Goal: Transaction & Acquisition: Purchase product/service

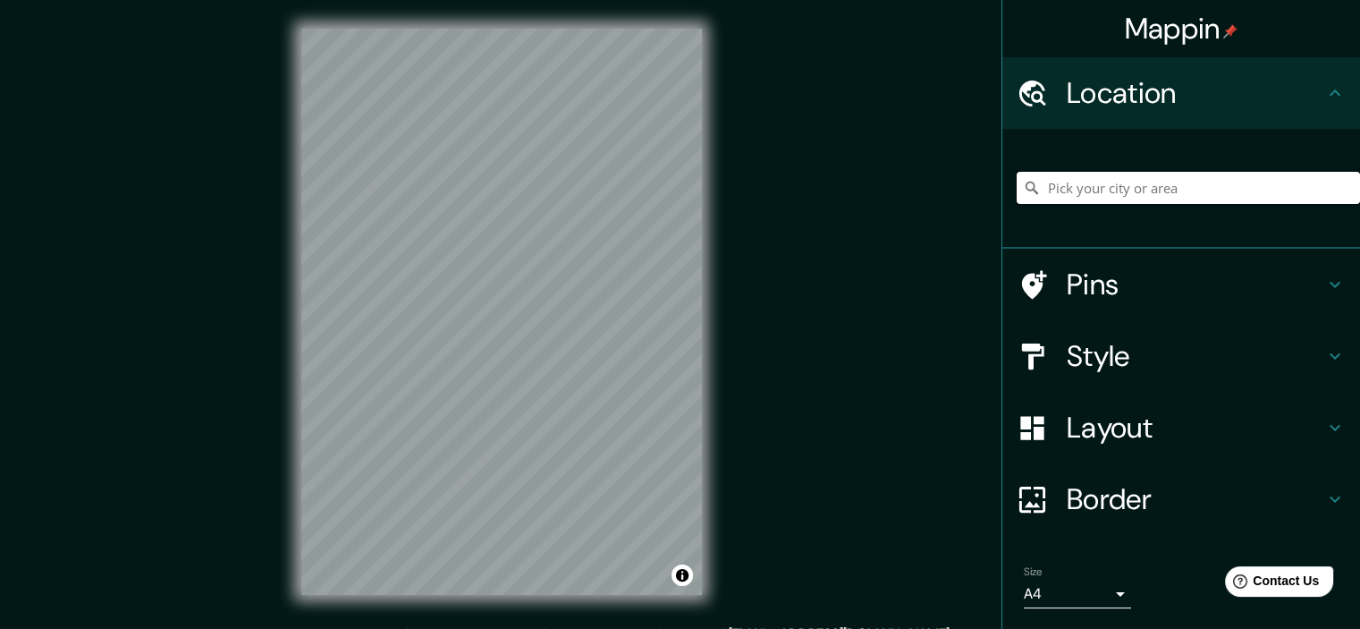
click at [1055, 185] on input "Pick your city or area" at bounding box center [1188, 188] width 343 height 32
paste input "WEBER COUNTY"
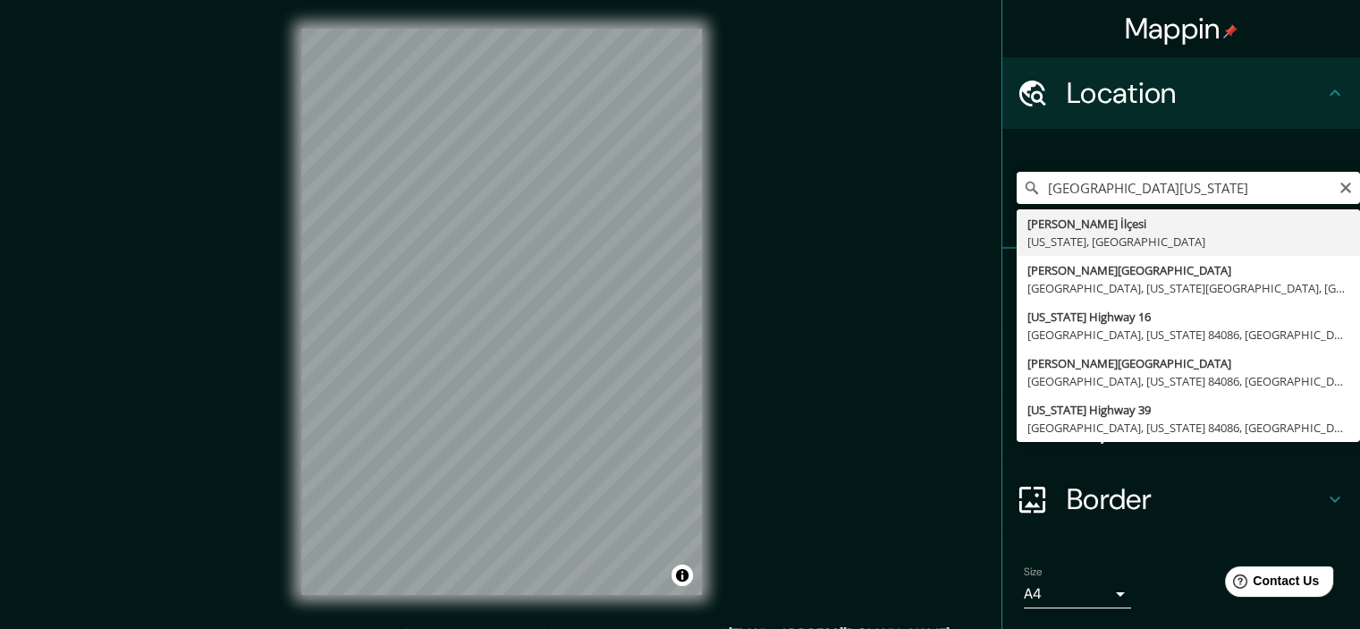
type input "Weber İlçesi, Utah, Amerika Birleşik Devletleri"
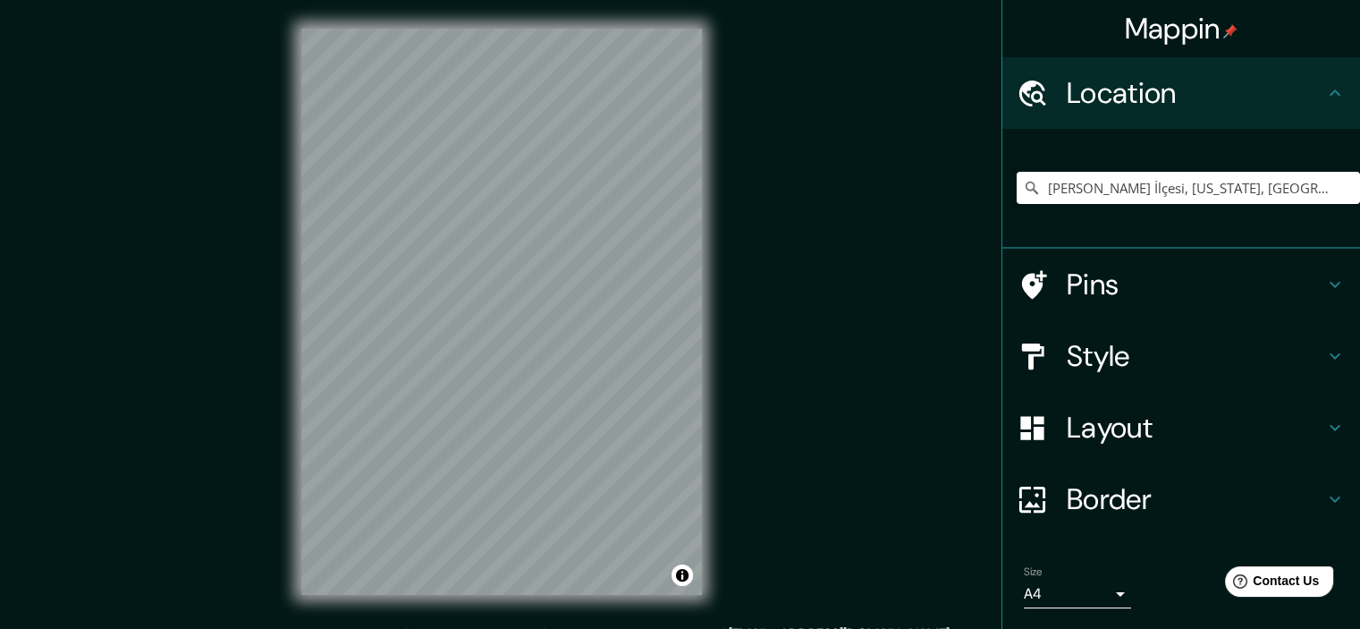
click at [1324, 421] on icon at bounding box center [1334, 427] width 21 height 21
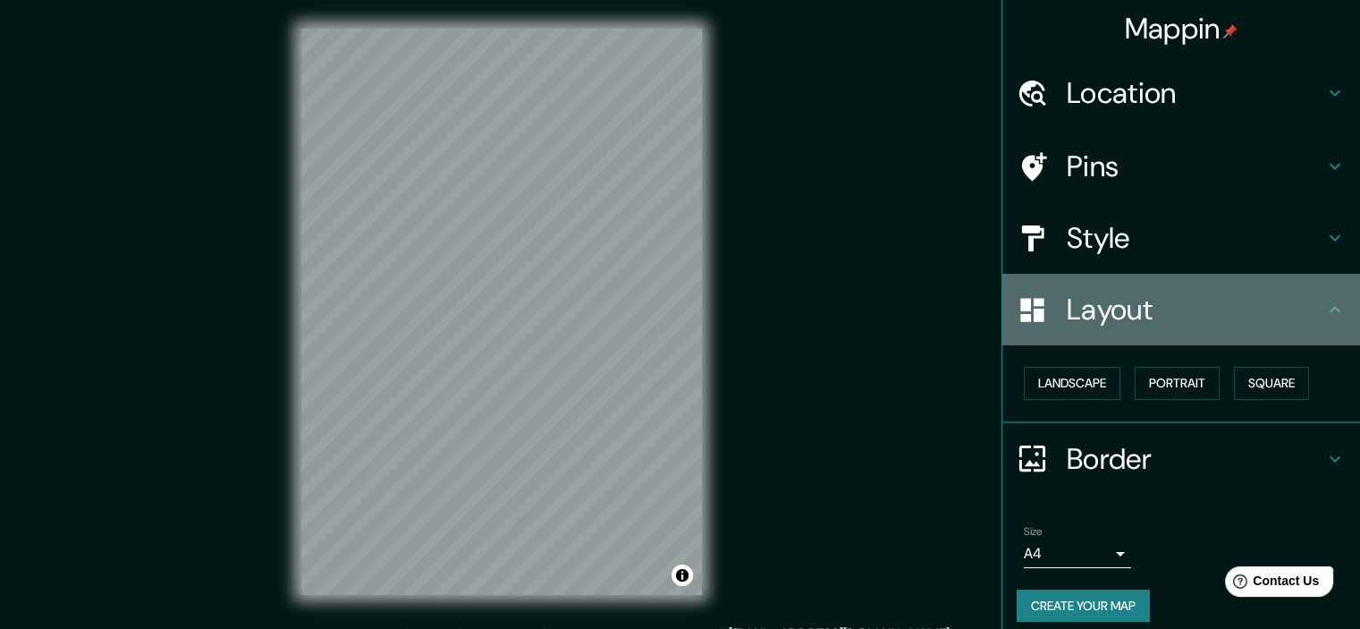
click at [1330, 309] on icon at bounding box center [1335, 309] width 11 height 6
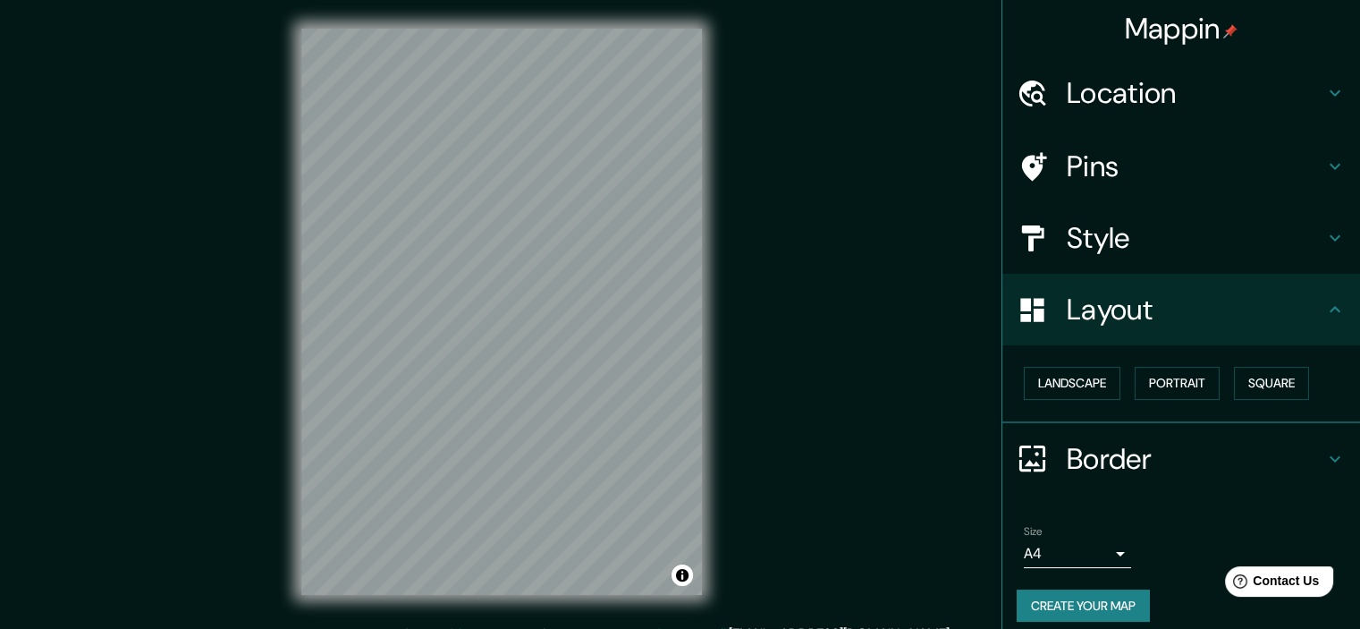
click at [1101, 547] on body "Mappin Location Weber İlçesi, Utah, Amerika Birleşik Devletleri Pins Style Layo…" at bounding box center [680, 314] width 1360 height 629
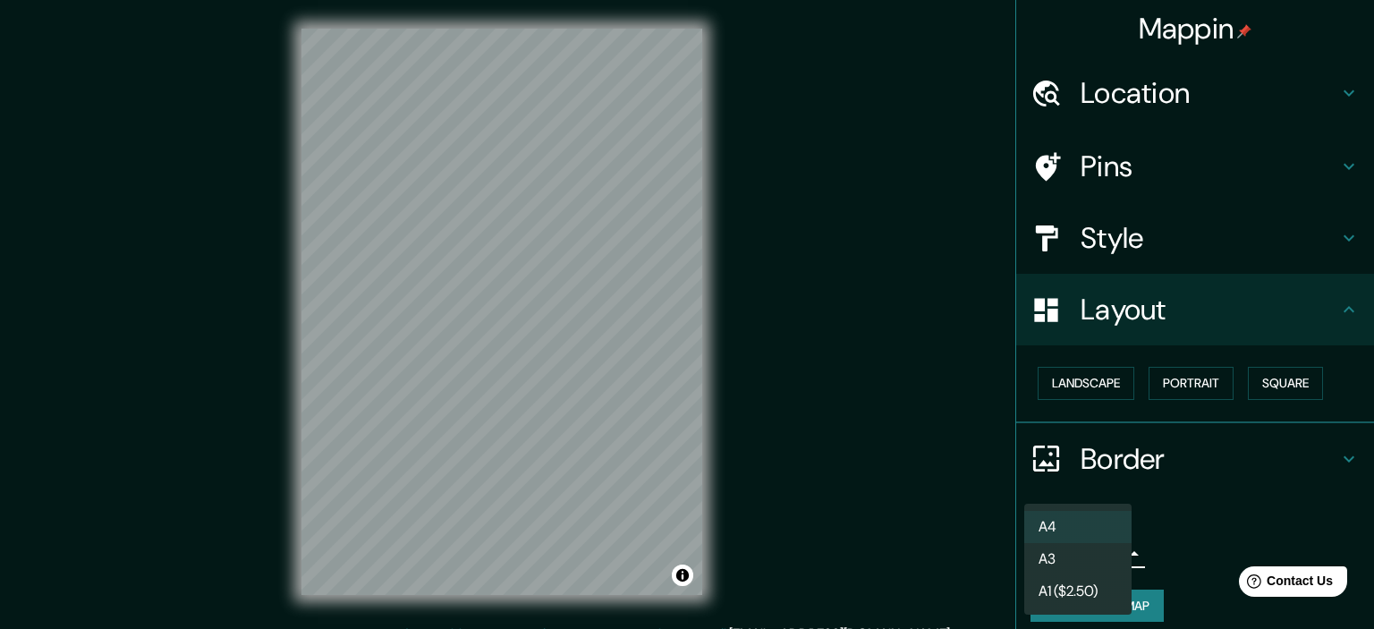
click at [1095, 560] on li "A3" at bounding box center [1077, 559] width 107 height 32
click at [1095, 555] on body "Mappin Location Weber İlçesi, Utah, Amerika Birleşik Devletleri Pins Style Layo…" at bounding box center [687, 314] width 1374 height 629
click at [1089, 536] on li "A4" at bounding box center [1077, 527] width 107 height 32
type input "single"
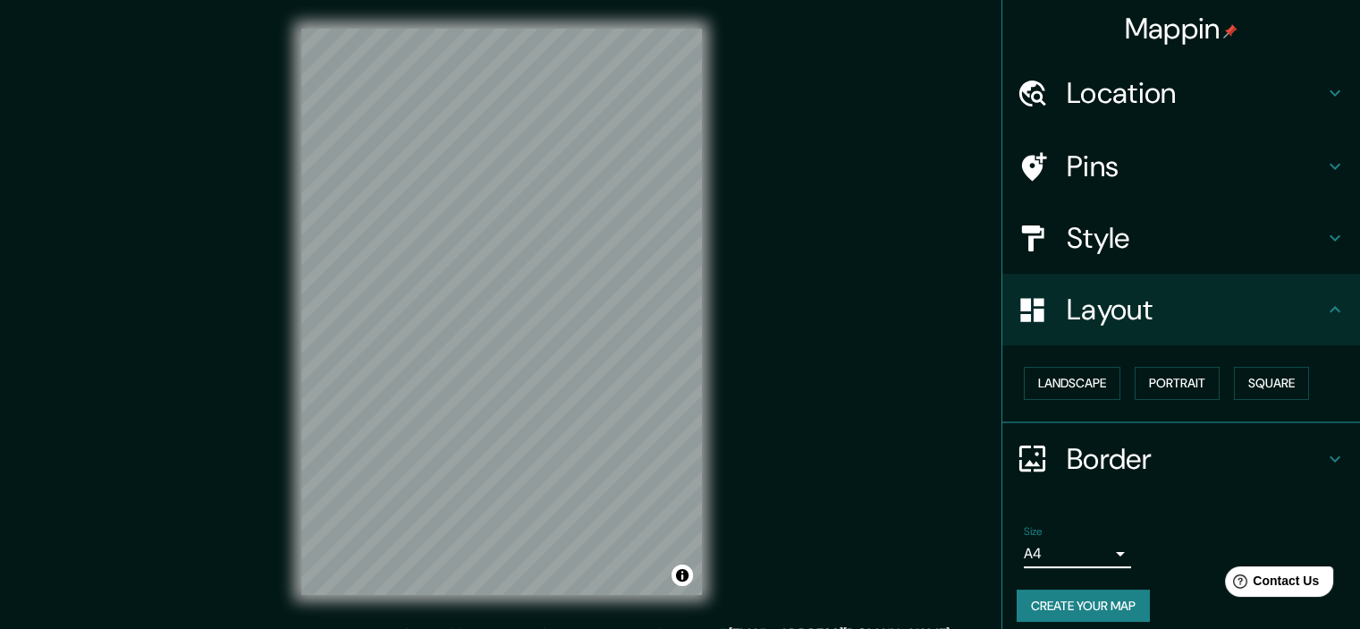
click at [1324, 450] on icon at bounding box center [1334, 458] width 21 height 21
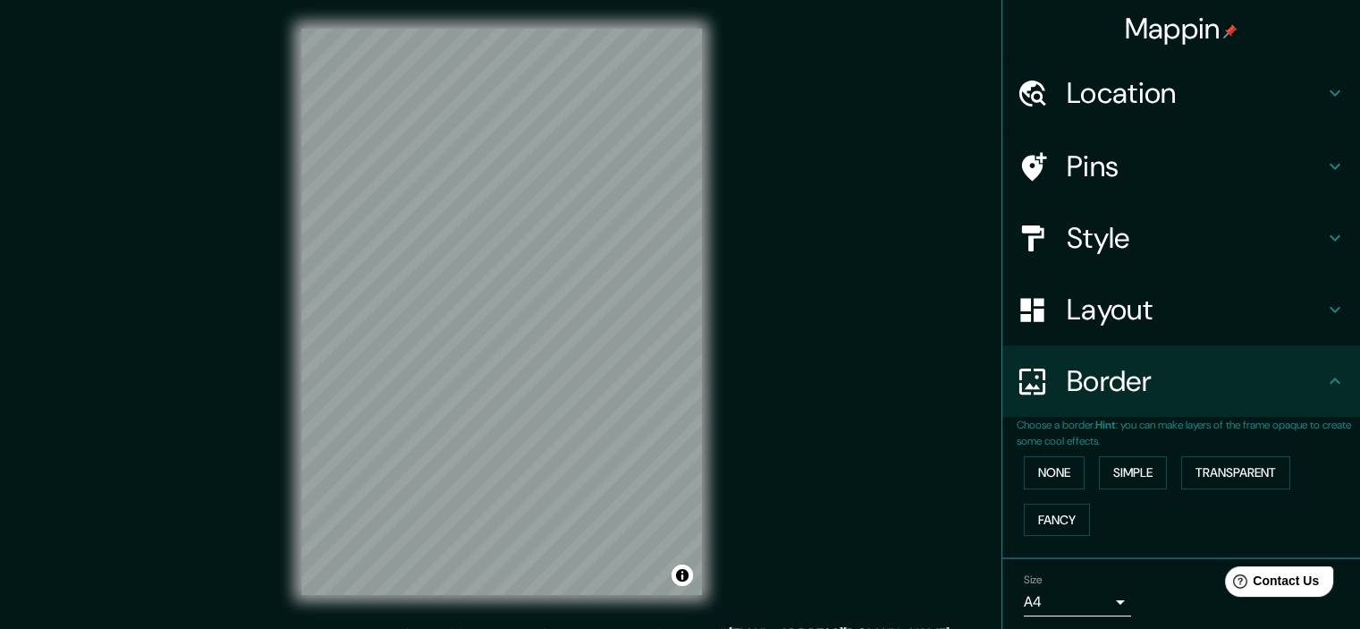
click at [1324, 389] on icon at bounding box center [1334, 380] width 21 height 21
click at [1330, 308] on icon at bounding box center [1335, 310] width 11 height 6
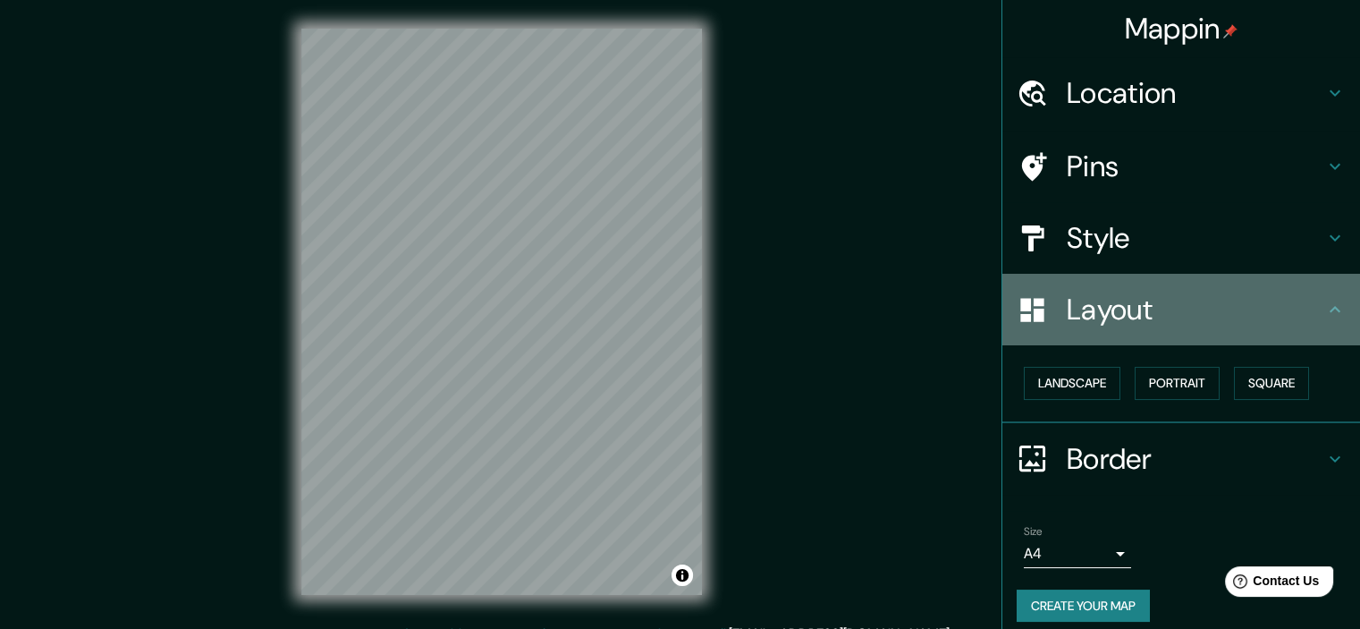
click at [1324, 308] on icon at bounding box center [1334, 309] width 21 height 21
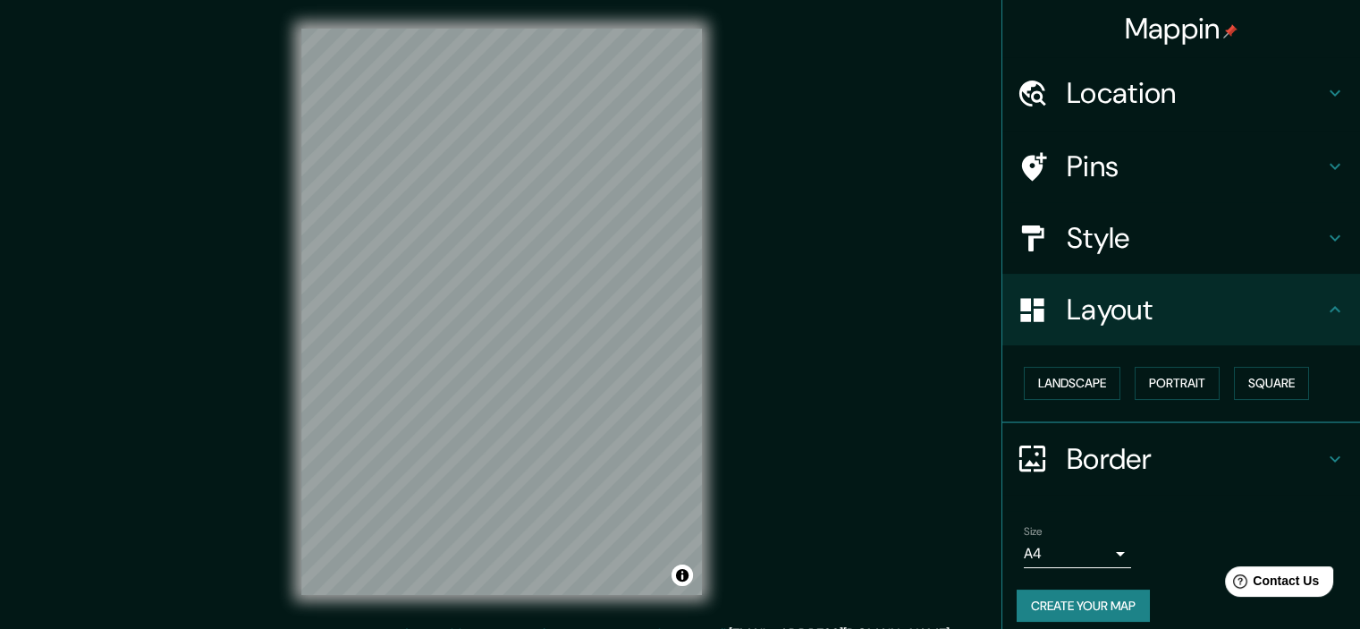
click at [1324, 92] on icon at bounding box center [1334, 92] width 21 height 21
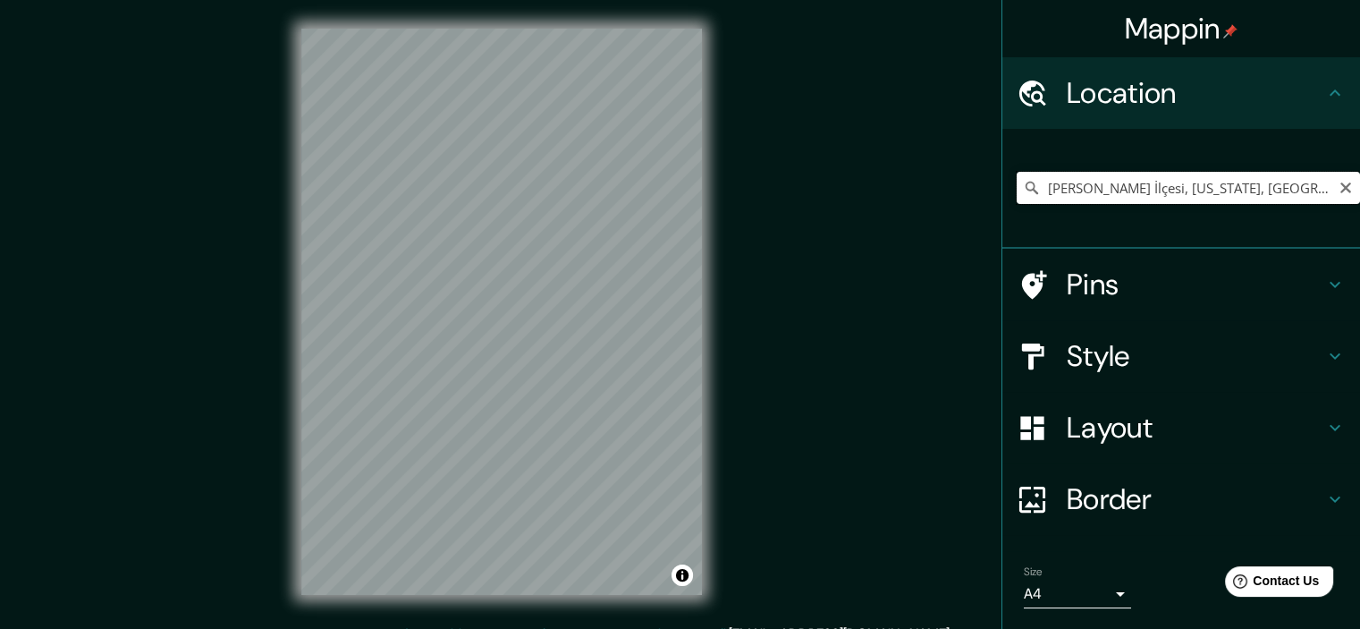
click at [1165, 199] on input "[PERSON_NAME] İlçesi, [US_STATE], [GEOGRAPHIC_DATA]" at bounding box center [1188, 188] width 343 height 32
click at [1169, 194] on input "Pick your city or area" at bounding box center [1188, 188] width 343 height 32
paste input "[PERSON_NAME][GEOGRAPHIC_DATA]"
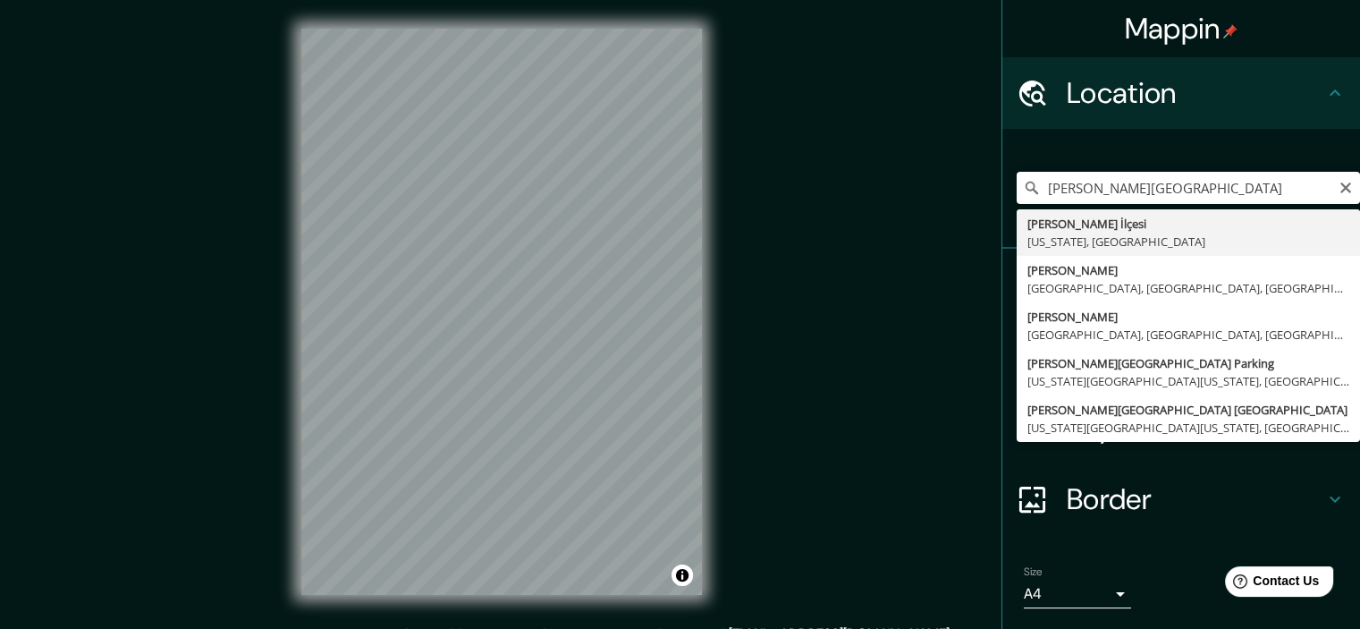
type input "[PERSON_NAME] İlçesi, [US_STATE], [GEOGRAPHIC_DATA]"
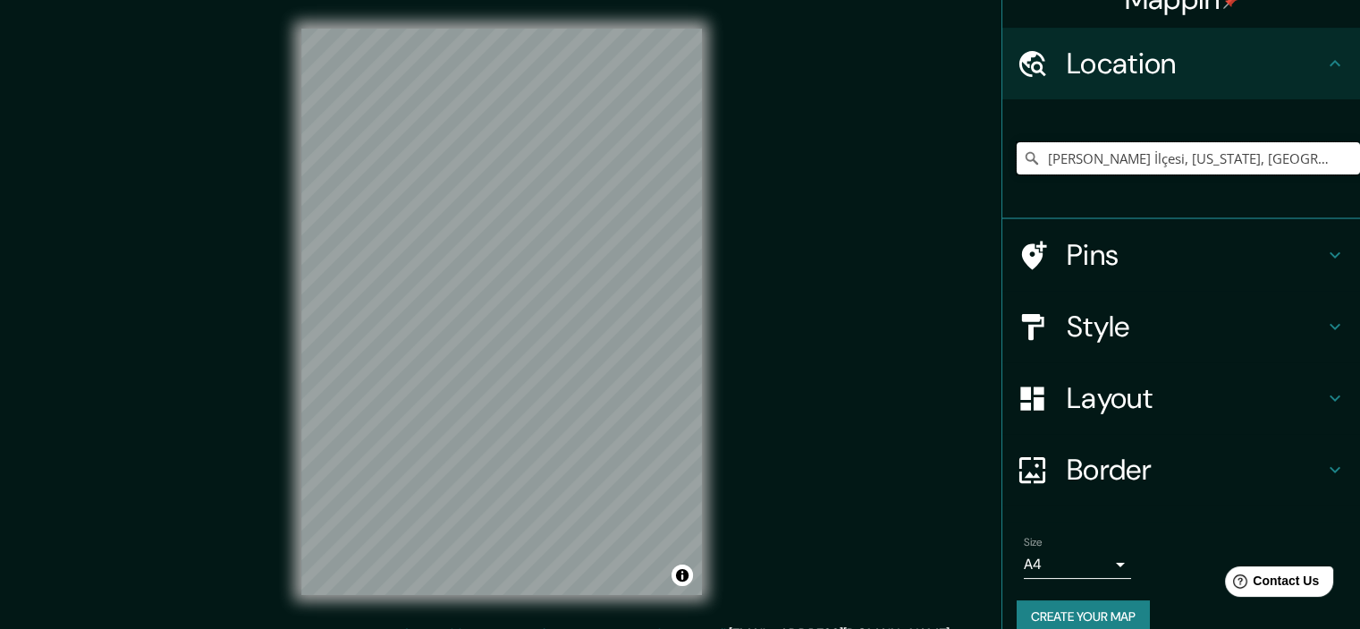
scroll to position [54, 0]
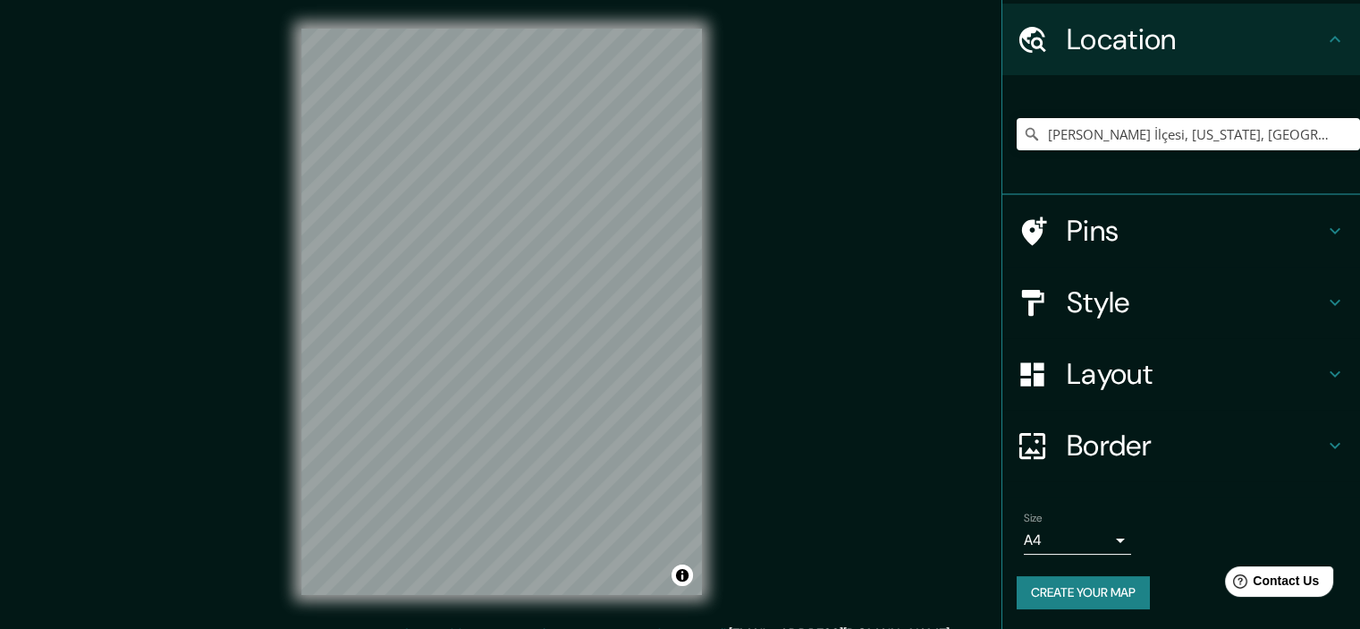
click at [1084, 584] on button "Create your map" at bounding box center [1083, 592] width 133 height 33
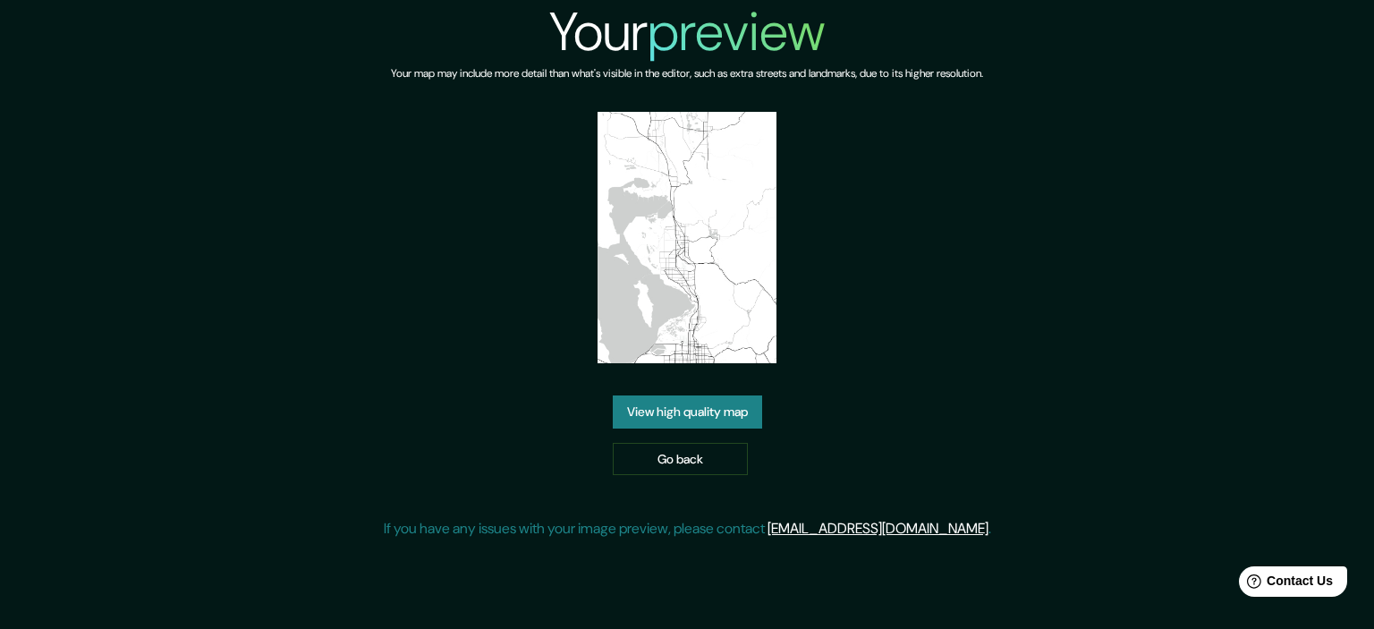
click at [735, 422] on link "View high quality map" at bounding box center [687, 411] width 149 height 33
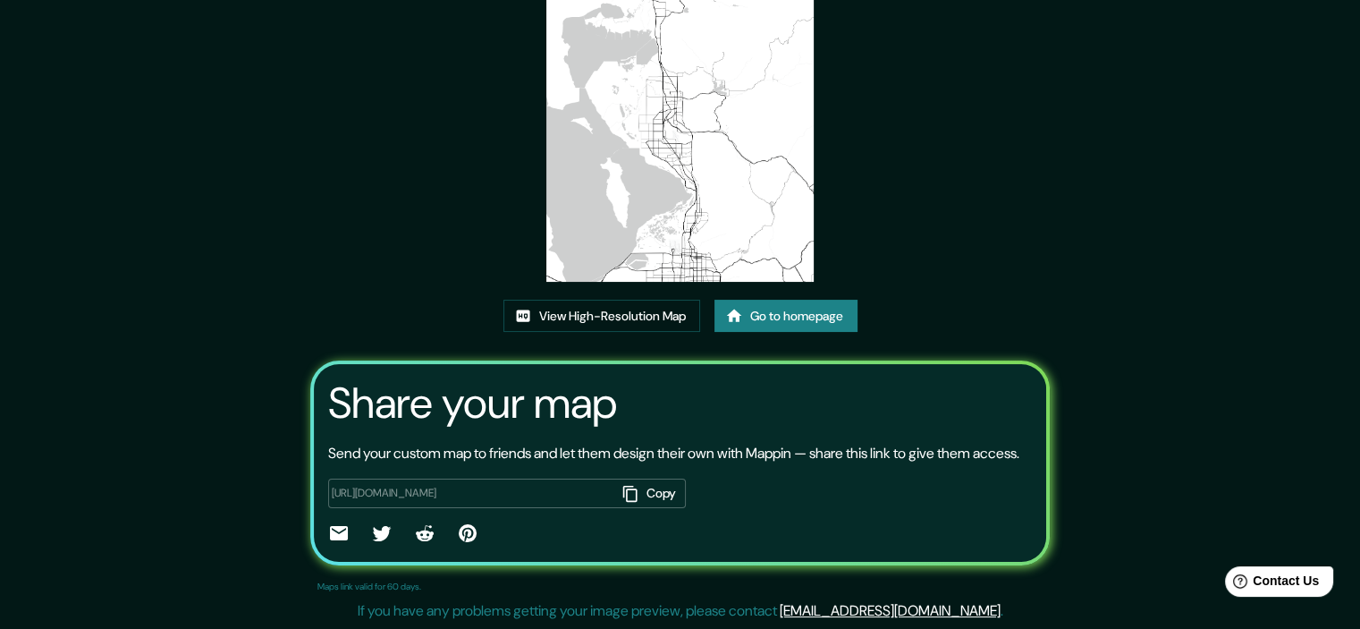
scroll to position [195, 0]
click at [603, 300] on link "View High-Resolution Map" at bounding box center [601, 316] width 197 height 33
